Goal: Entertainment & Leisure: Consume media (video, audio)

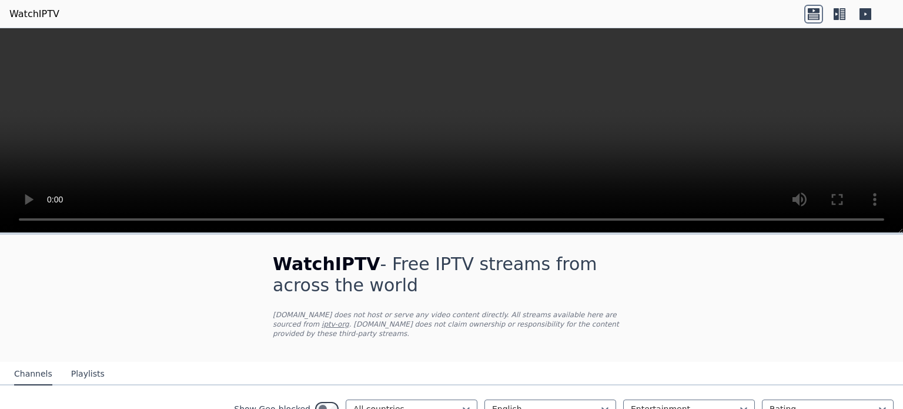
click at [841, 13] on icon at bounding box center [839, 14] width 19 height 19
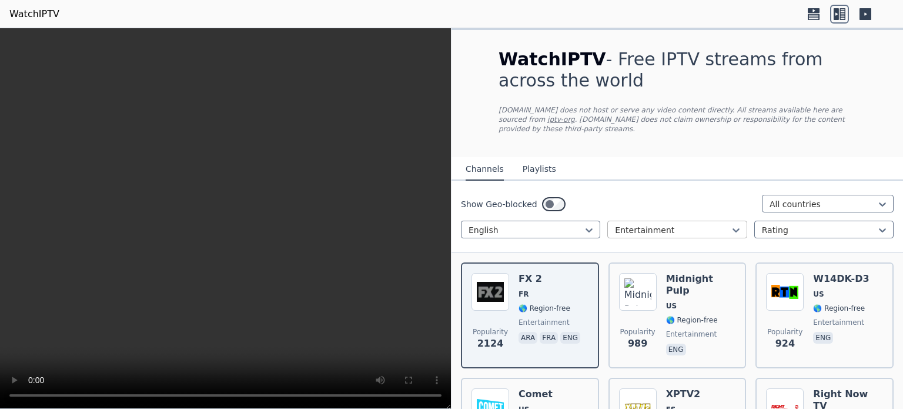
click at [684, 224] on div at bounding box center [672, 230] width 115 height 12
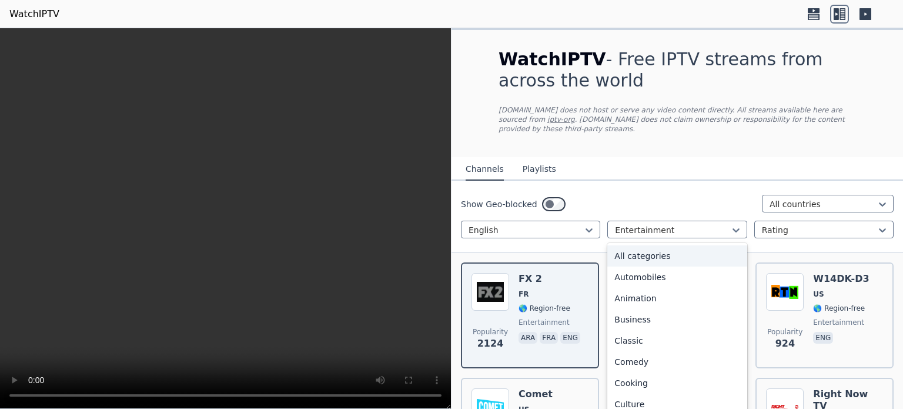
click at [660, 247] on div "All categories" at bounding box center [677, 255] width 139 height 21
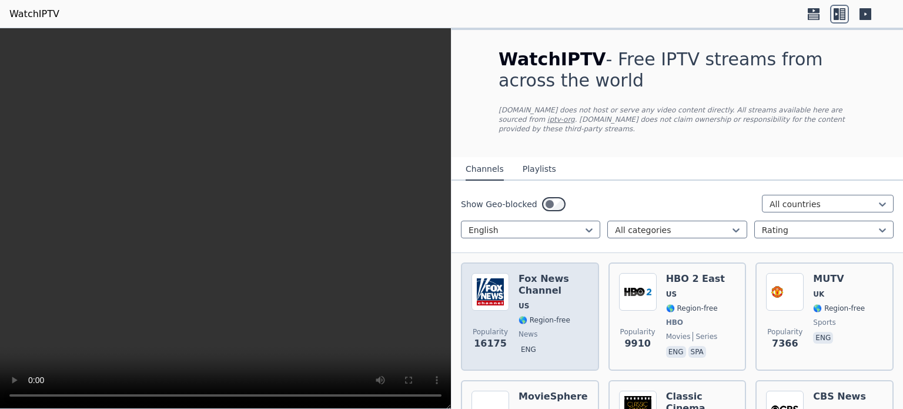
click at [521, 288] on div "[PERSON_NAME] US 🌎 Region-free news eng" at bounding box center [554, 316] width 70 height 87
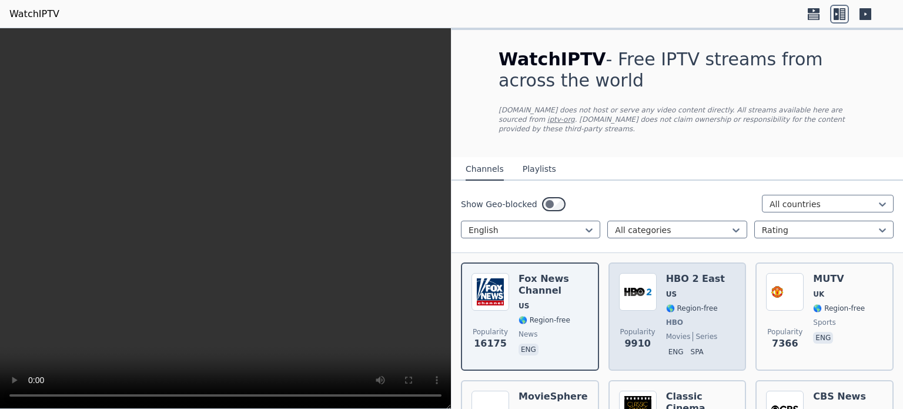
click at [659, 286] on div "Popularity 9910 HBO 2 East US 🌎 Region-free HBO movies series eng spa" at bounding box center [677, 316] width 117 height 87
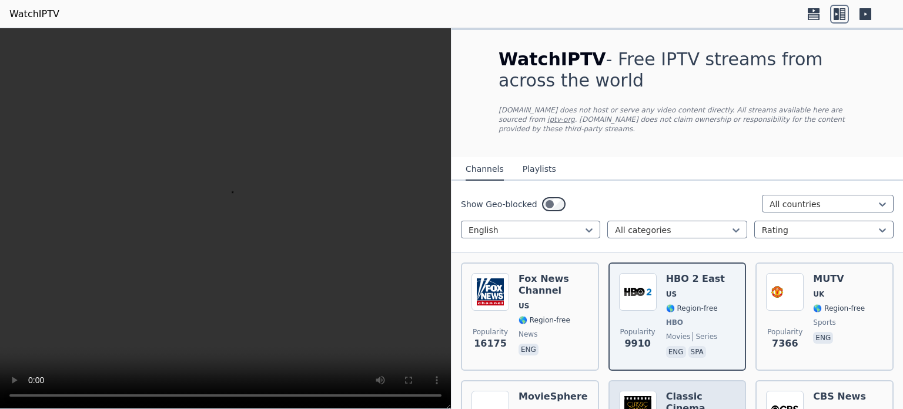
scroll to position [98, 0]
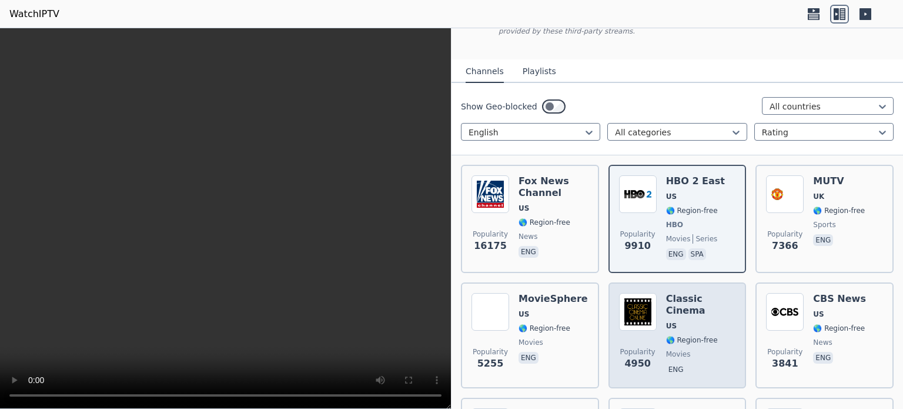
click at [674, 321] on span "US" at bounding box center [701, 325] width 70 height 9
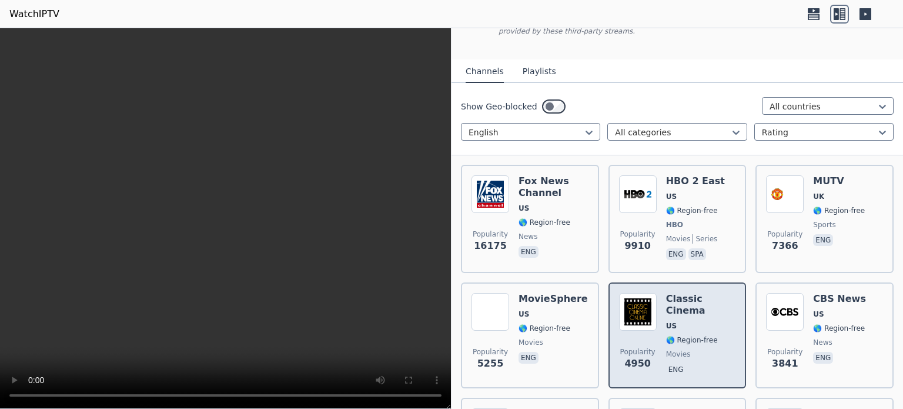
click at [674, 311] on div "Classic Cinema US 🌎 Region-free movies eng" at bounding box center [701, 335] width 70 height 85
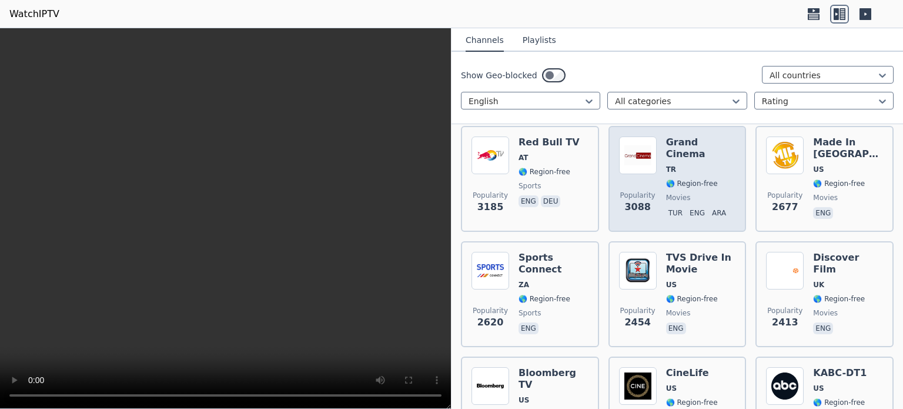
scroll to position [392, 0]
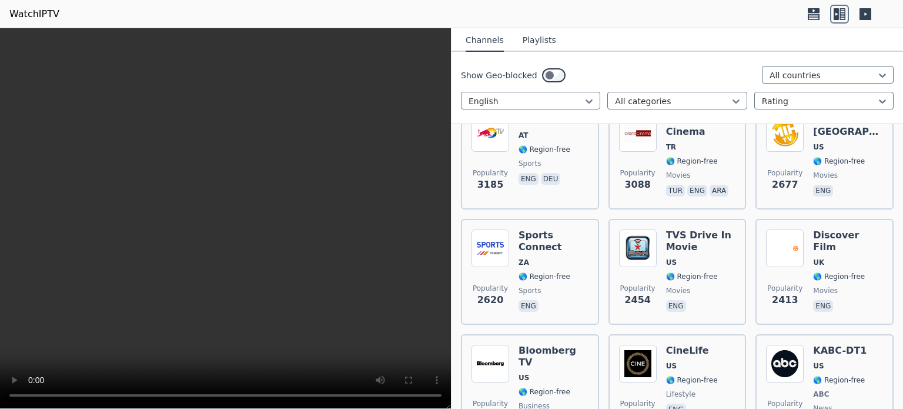
click at [99, 108] on video at bounding box center [225, 218] width 451 height 381
